Goal: Information Seeking & Learning: Find contact information

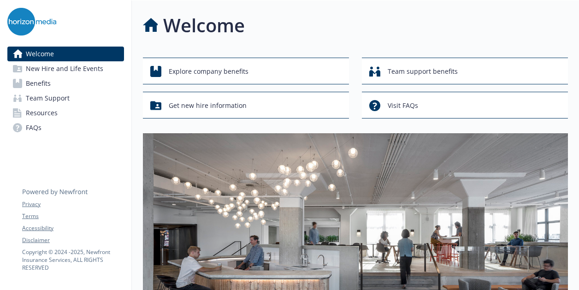
click at [87, 84] on link "Benefits" at bounding box center [65, 83] width 117 height 15
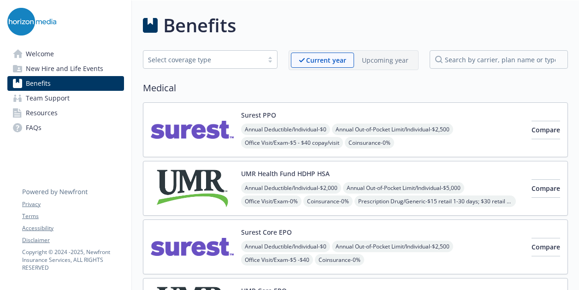
click at [68, 57] on link "Welcome" at bounding box center [65, 54] width 117 height 15
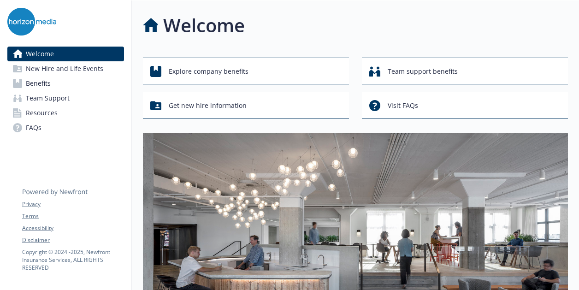
click at [62, 110] on link "Resources" at bounding box center [65, 112] width 117 height 15
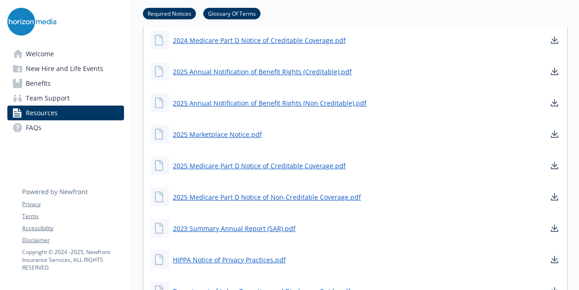
scroll to position [507, 0]
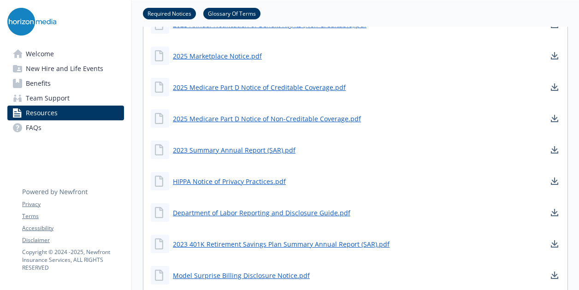
click at [34, 85] on span "Benefits" at bounding box center [38, 83] width 25 height 15
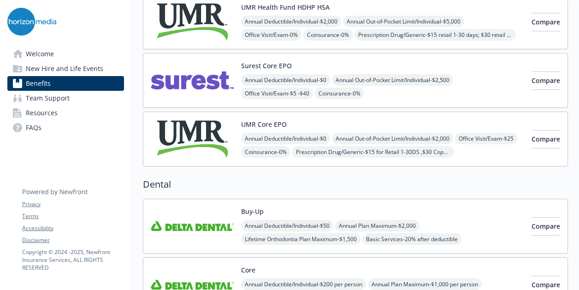
scroll to position [212, 0]
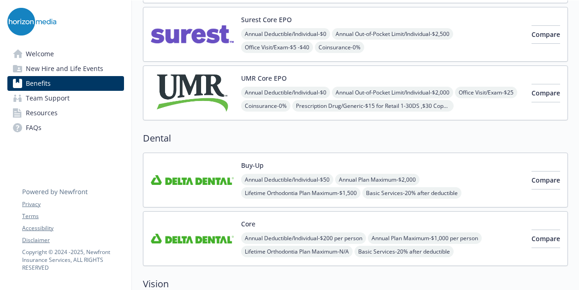
click at [215, 171] on img at bounding box center [192, 179] width 83 height 39
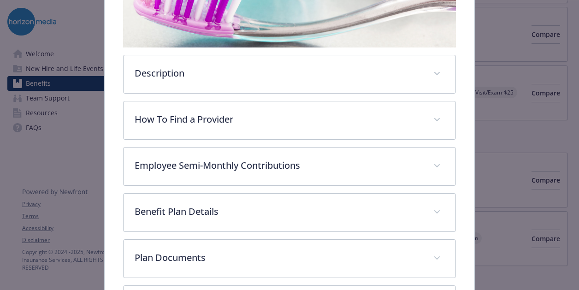
scroll to position [294, 0]
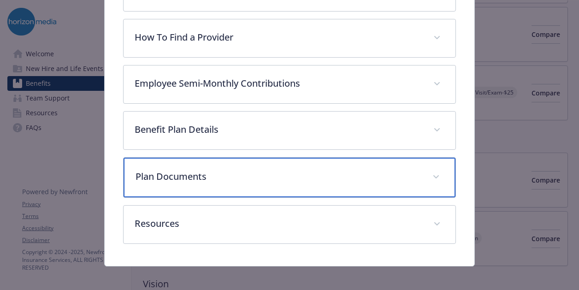
click at [281, 177] on p "Plan Documents" at bounding box center [278, 177] width 286 height 14
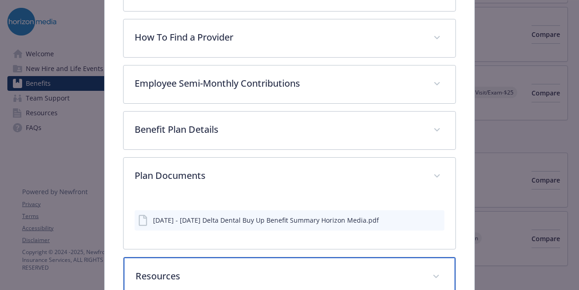
click at [231, 269] on p "Resources" at bounding box center [278, 276] width 286 height 14
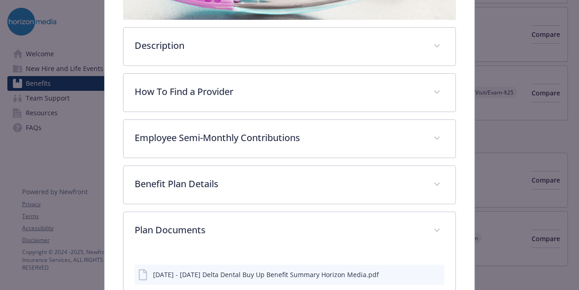
scroll to position [196, 0]
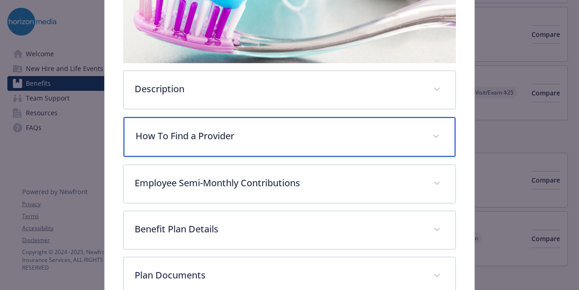
click at [234, 136] on p "How To Find a Provider" at bounding box center [278, 136] width 286 height 14
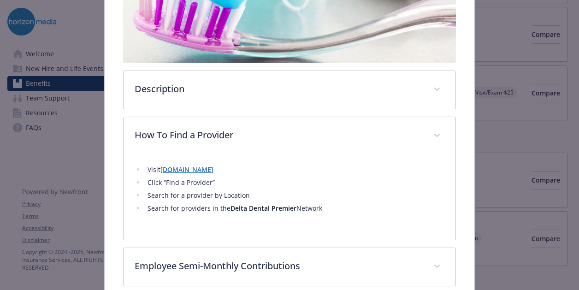
click at [205, 172] on li "Visit [DOMAIN_NAME]" at bounding box center [294, 169] width 299 height 11
click at [205, 166] on link "[DOMAIN_NAME]" at bounding box center [186, 169] width 53 height 9
